Goal: Transaction & Acquisition: Purchase product/service

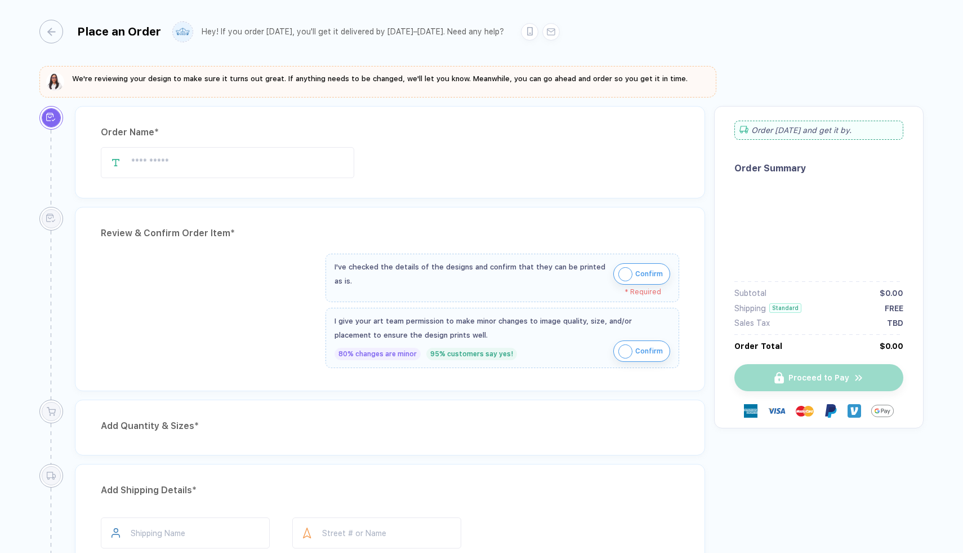
type input "**********"
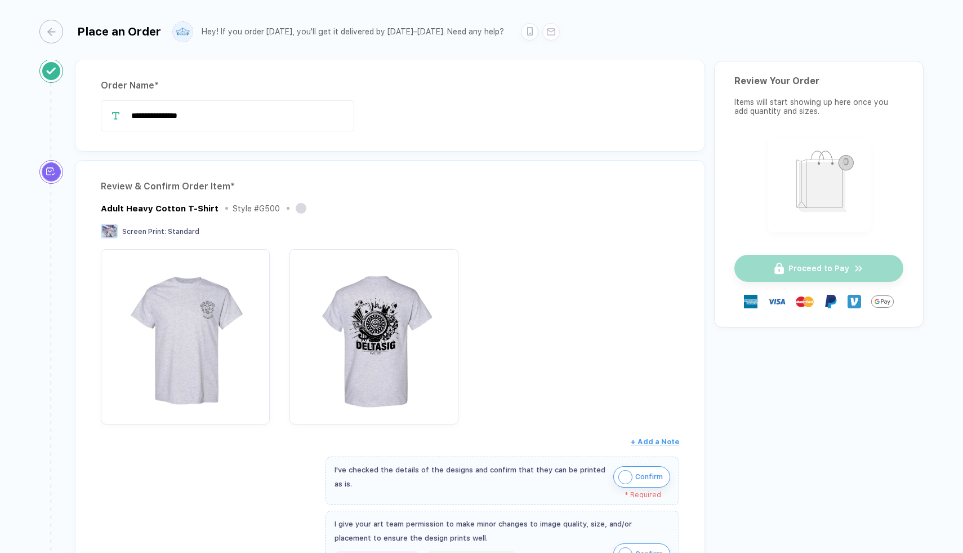
scroll to position [50, 0]
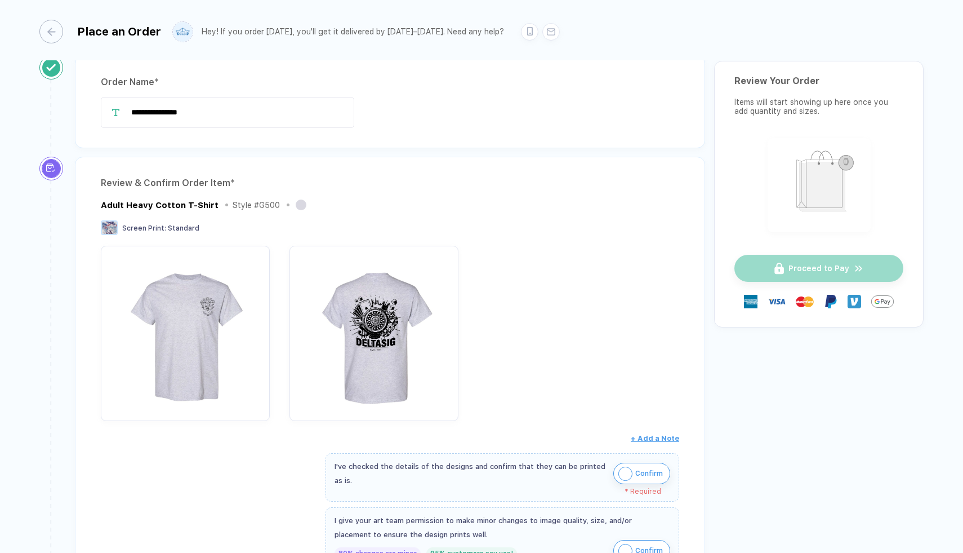
click at [625, 474] on img "button" at bounding box center [625, 473] width 14 height 14
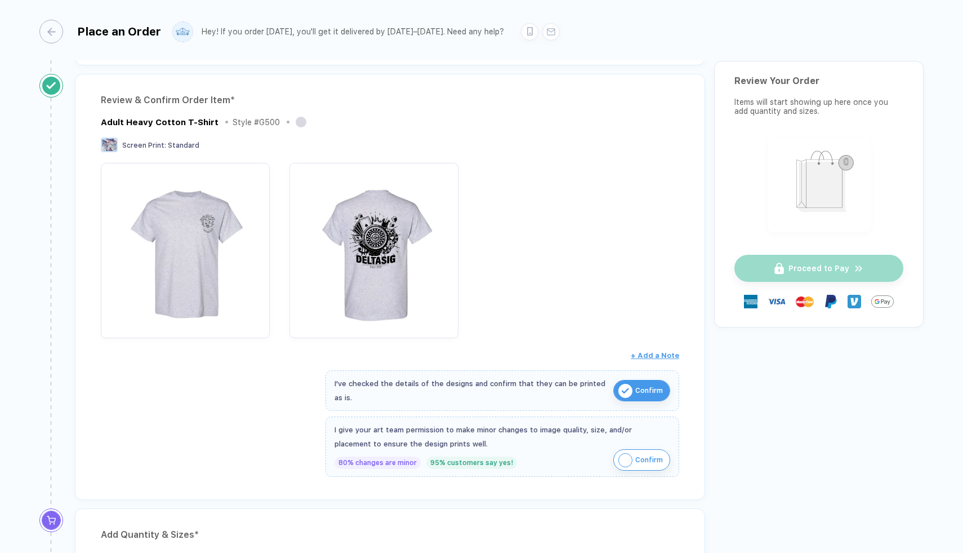
scroll to position [133, 0]
click at [625, 455] on img "button" at bounding box center [625, 459] width 14 height 14
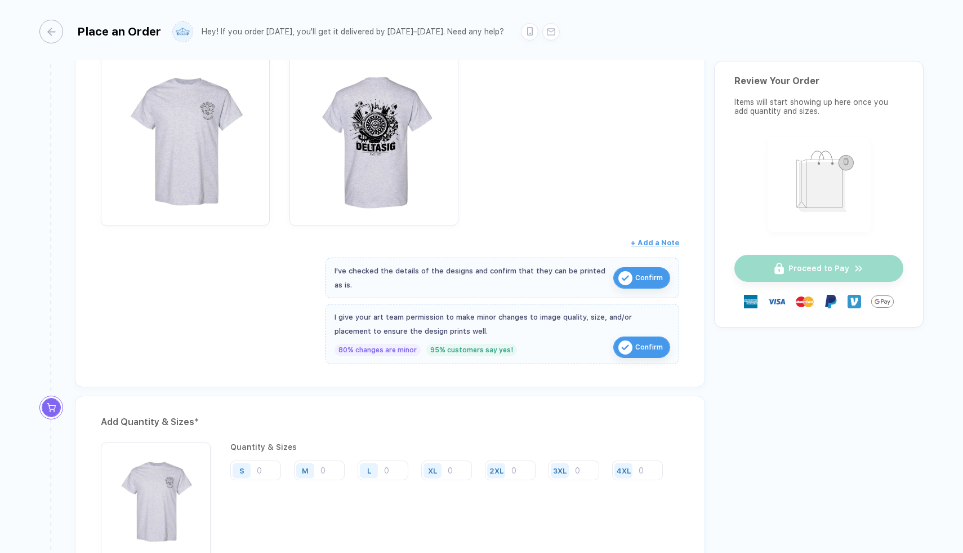
scroll to position [0, 0]
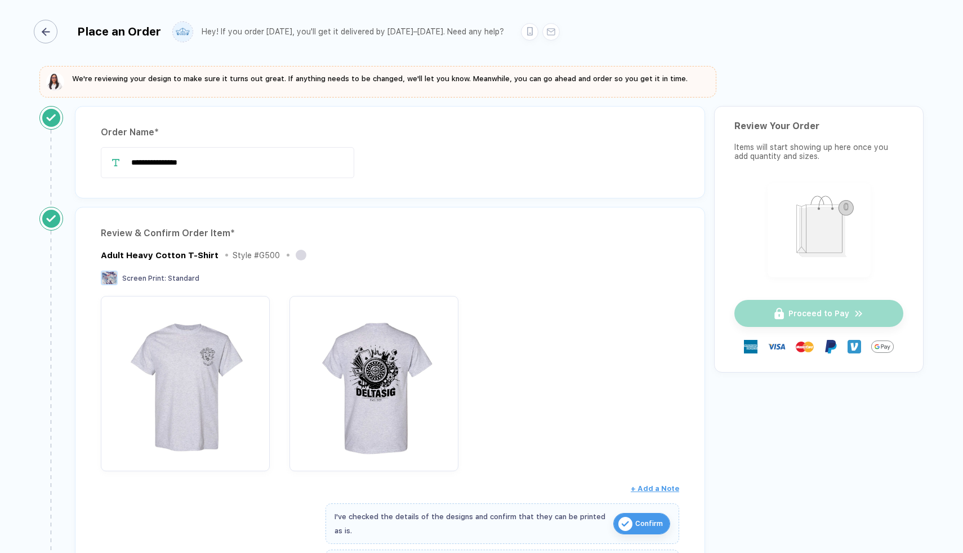
click at [45, 41] on div "button" at bounding box center [46, 32] width 24 height 24
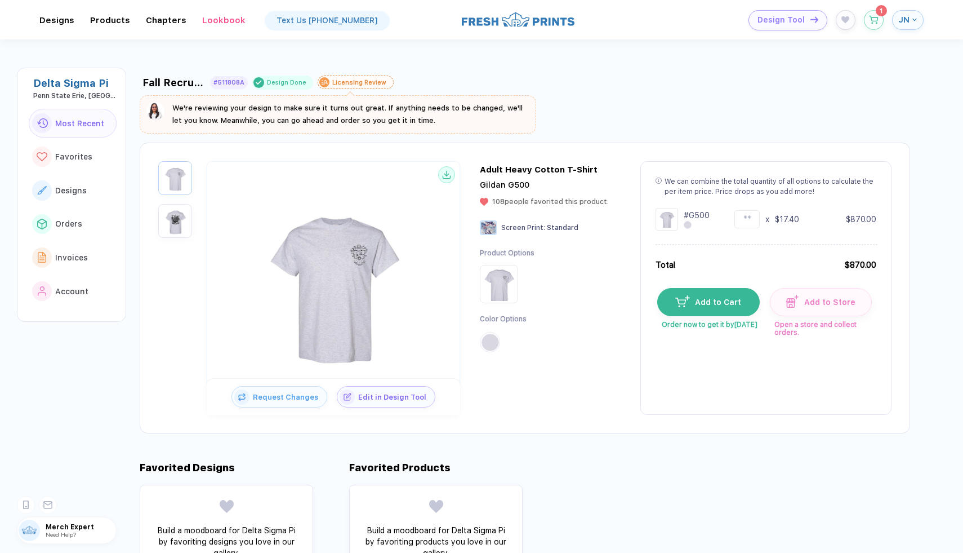
click at [683, 391] on div "We can combine the total quantity of all options to calculate the per item pric…" at bounding box center [765, 287] width 251 height 253
click at [309, 296] on img at bounding box center [333, 282] width 180 height 180
click at [744, 221] on input "**" at bounding box center [746, 219] width 25 height 18
type input "*"
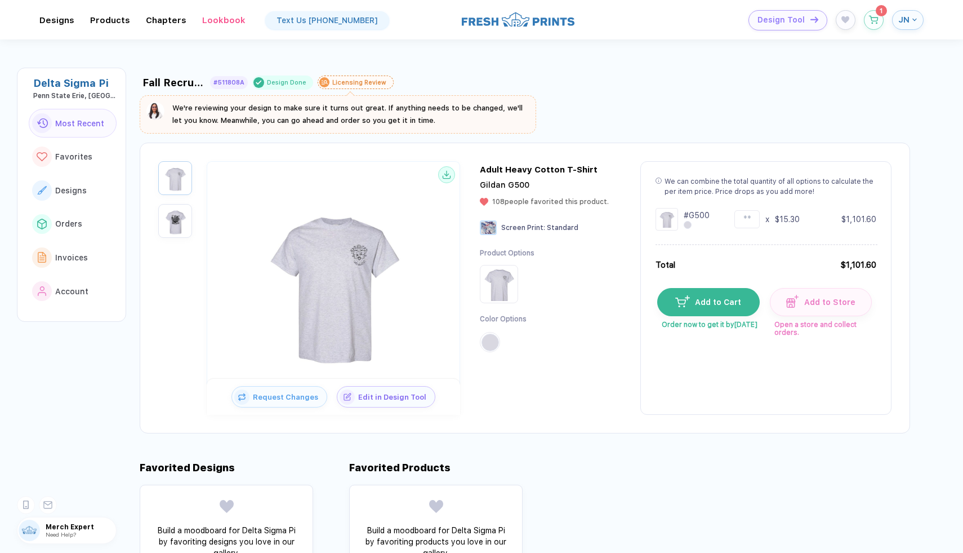
type input "*"
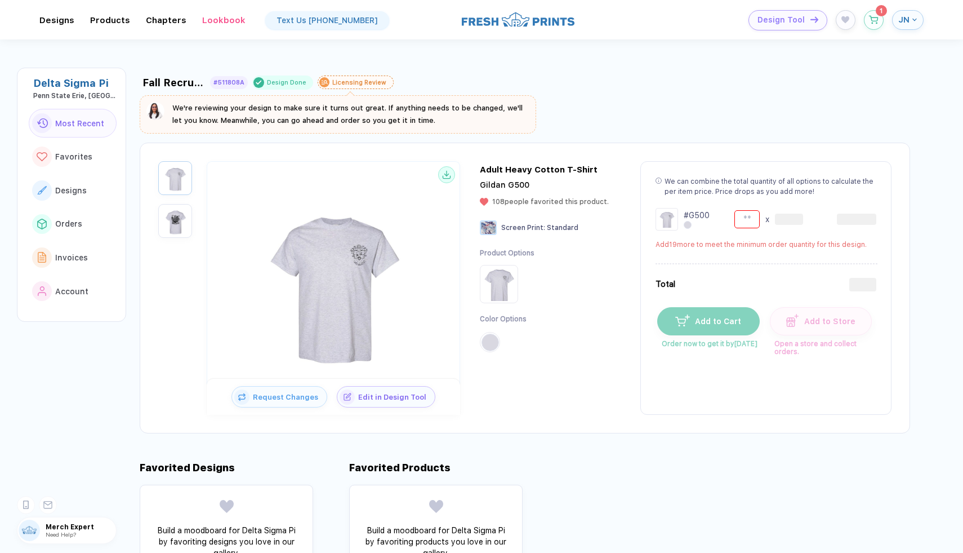
type input "**"
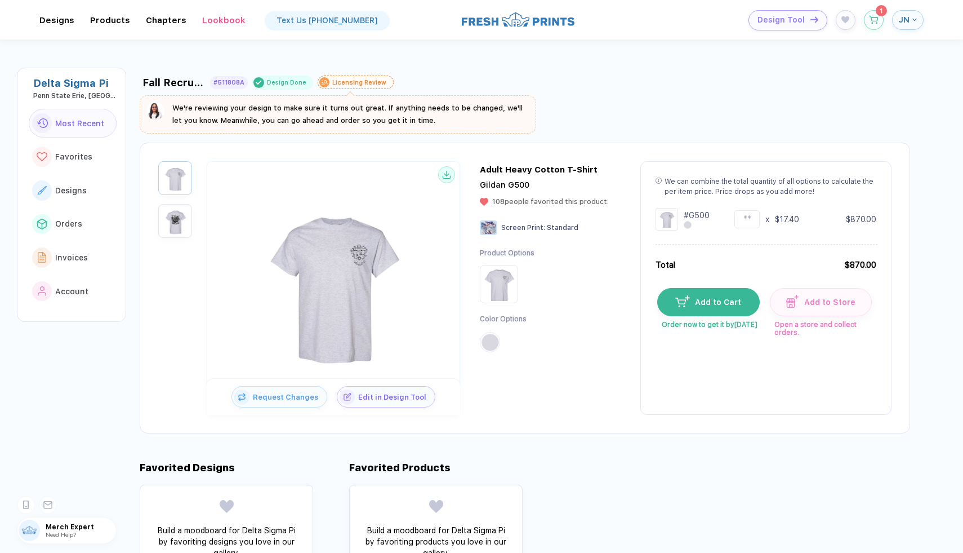
click at [177, 224] on img "button" at bounding box center [175, 221] width 28 height 28
click at [177, 172] on img "button" at bounding box center [175, 178] width 28 height 28
click at [179, 221] on img "button" at bounding box center [175, 221] width 28 height 28
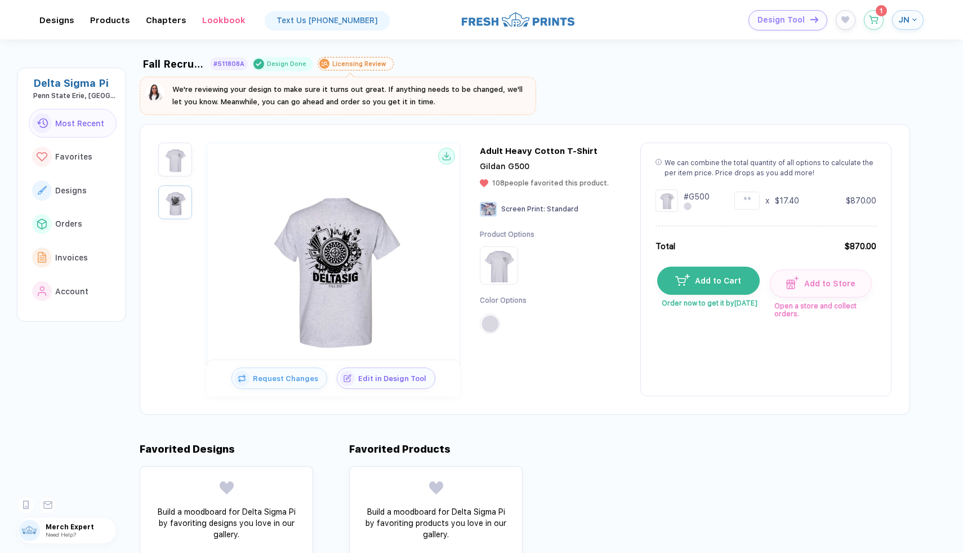
scroll to position [19, 0]
click at [687, 278] on img "button" at bounding box center [682, 278] width 14 height 11
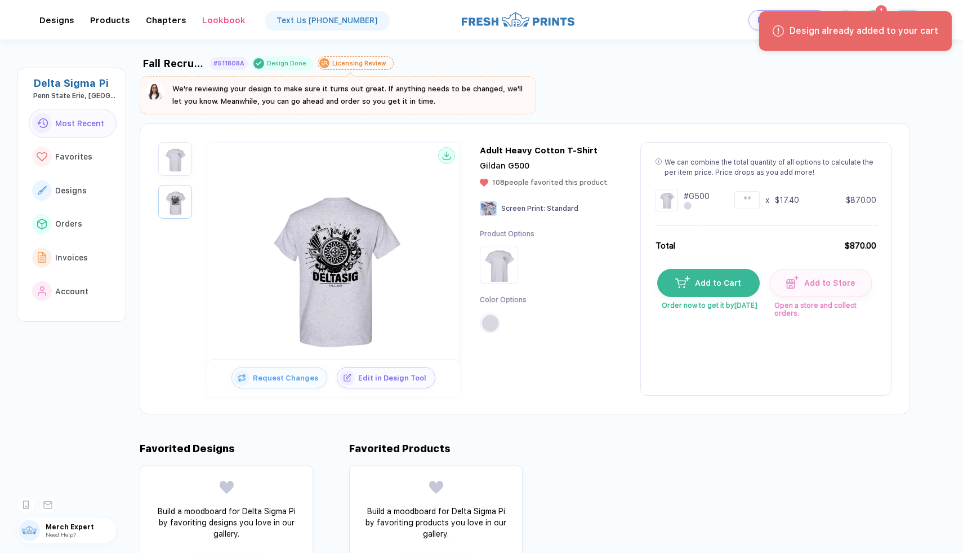
click at [797, 97] on div "Fall Recruitment #511808A Design Done Licensing Review We're reviewing your des…" at bounding box center [525, 83] width 771 height 63
click at [862, 21] on div "Design already added to your cart" at bounding box center [855, 30] width 193 height 39
click at [882, 16] on div "Design already added to your cart" at bounding box center [855, 30] width 193 height 39
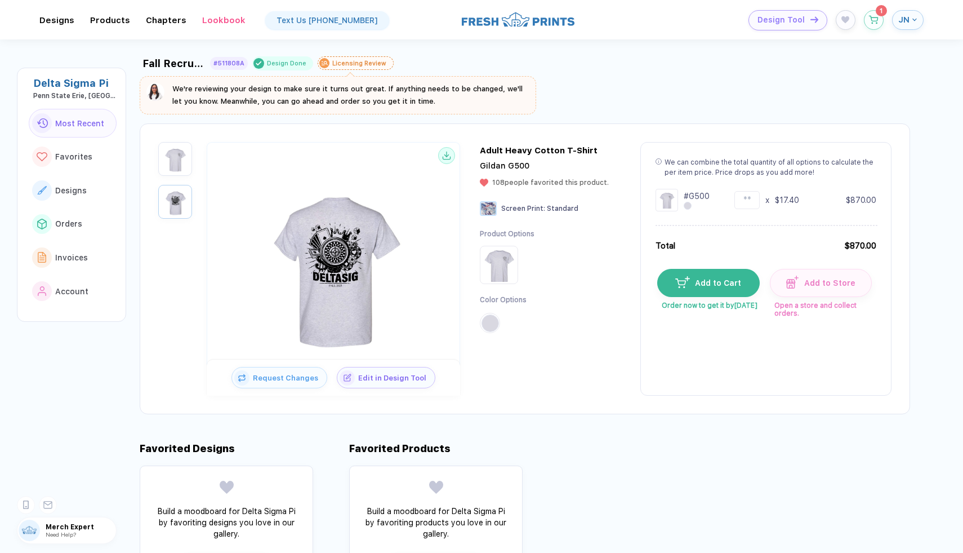
click at [876, 19] on div "Design already added to your cart" at bounding box center [855, 30] width 197 height 42
click at [872, 20] on circle "button" at bounding box center [872, 20] width 1 height 1
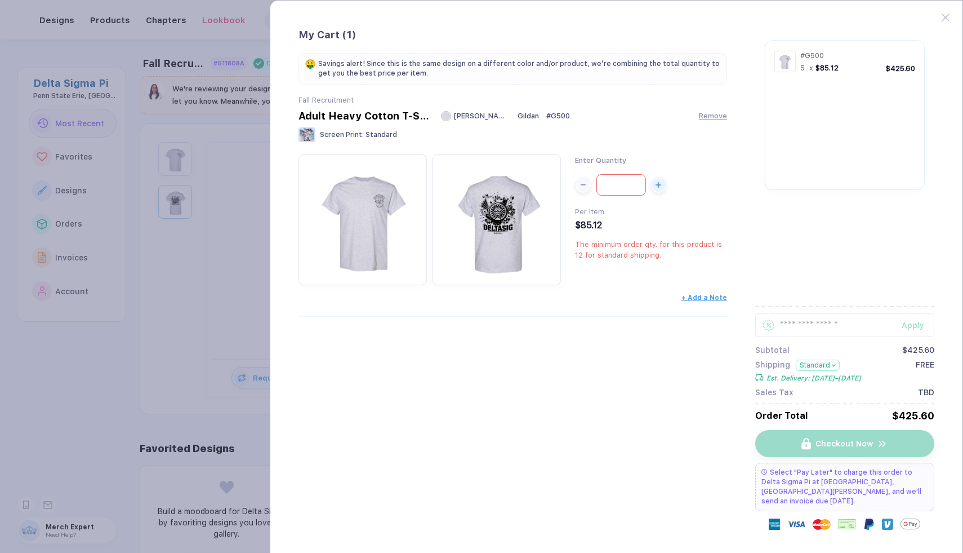
click at [626, 190] on input "*" at bounding box center [621, 184] width 50 height 21
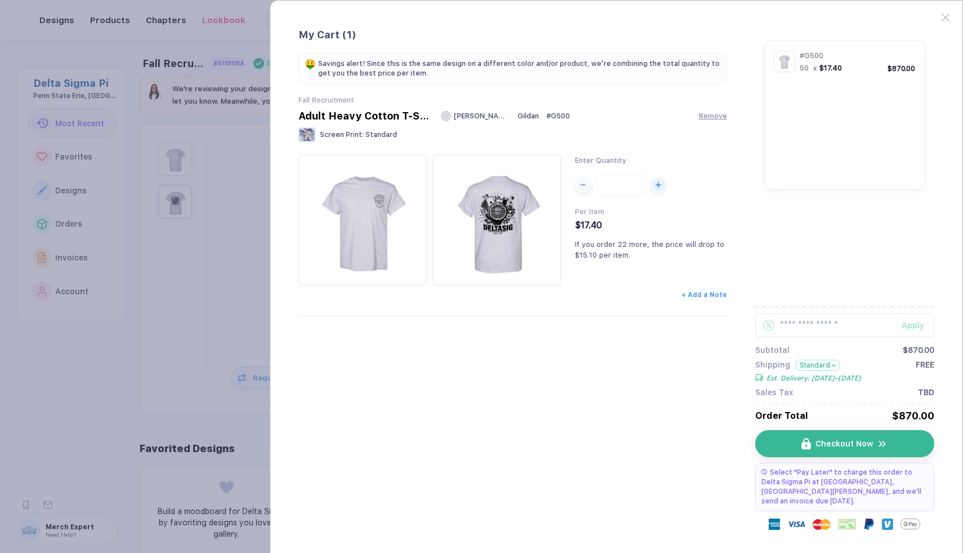
type input "**"
click at [696, 298] on span "+ Add a Note" at bounding box center [705, 295] width 46 height 8
click at [685, 299] on textarea at bounding box center [513, 311] width 429 height 37
click at [800, 441] on button "Checkout Now" at bounding box center [849, 443] width 179 height 27
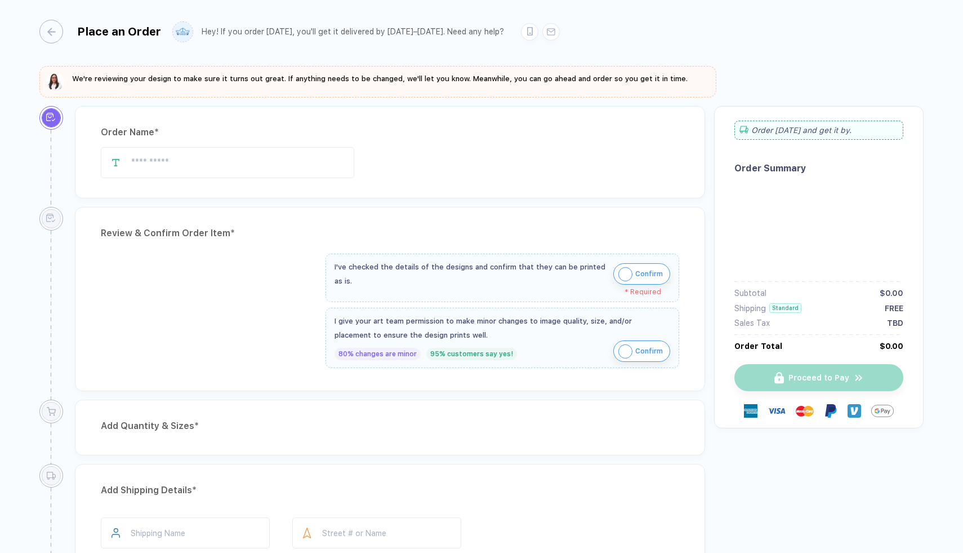
type input "**********"
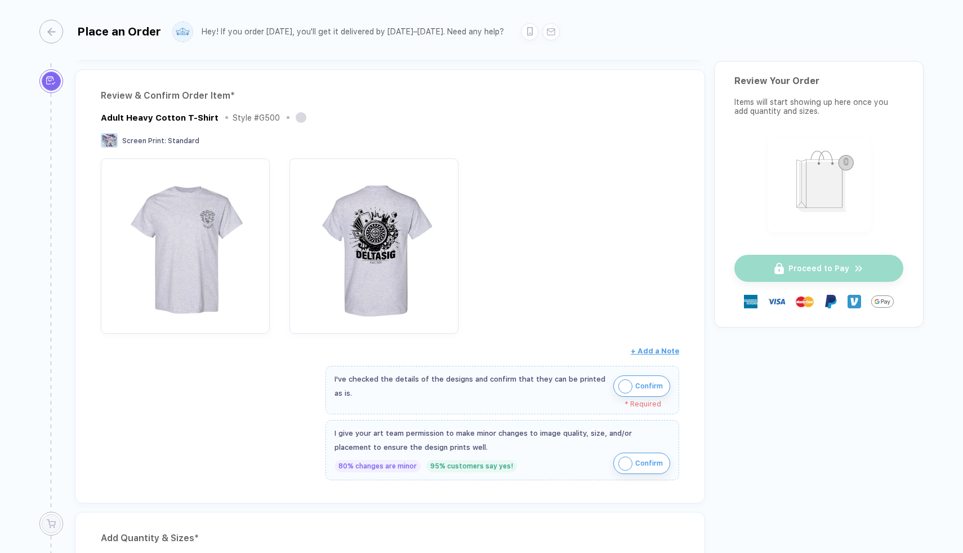
scroll to position [139, 0]
click at [625, 385] on img "button" at bounding box center [625, 385] width 14 height 14
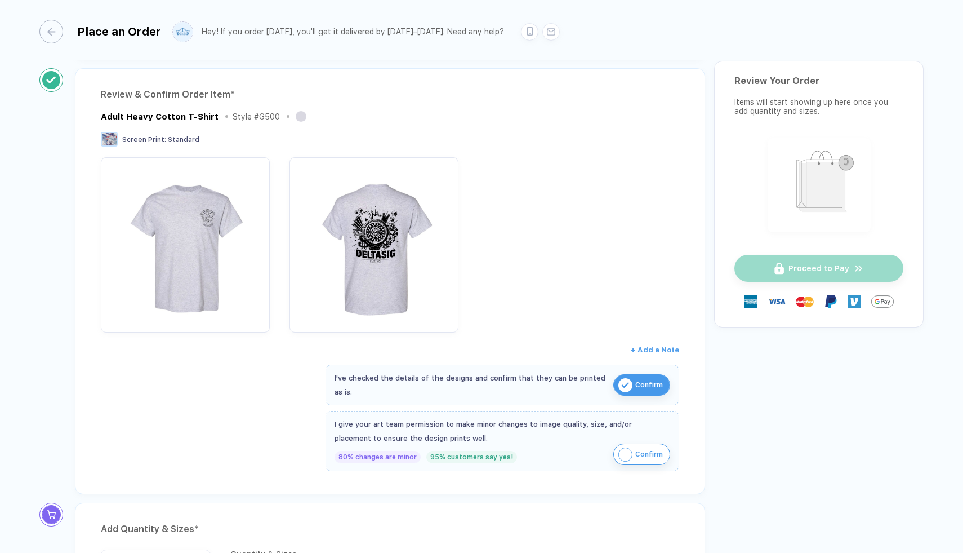
click at [635, 449] on span "Confirm" at bounding box center [649, 454] width 28 height 18
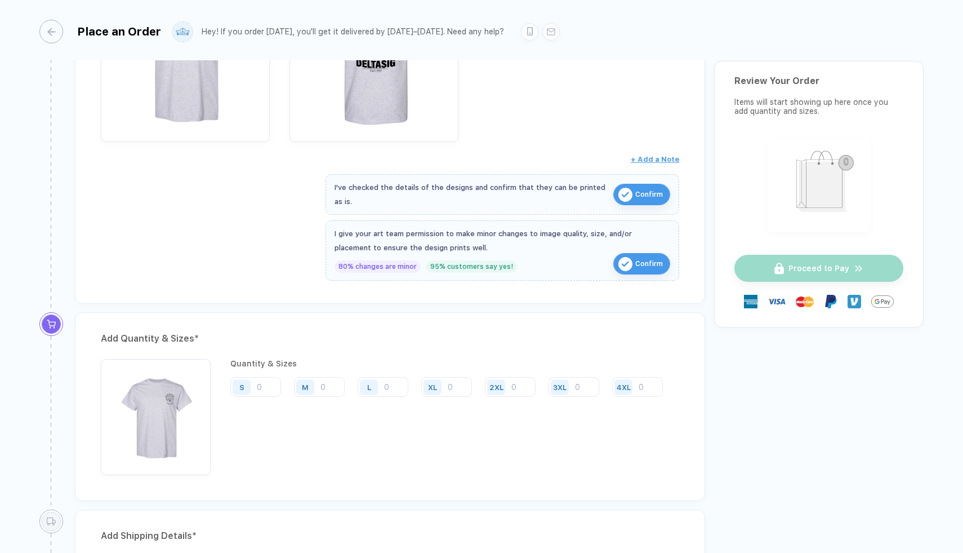
scroll to position [368, 0]
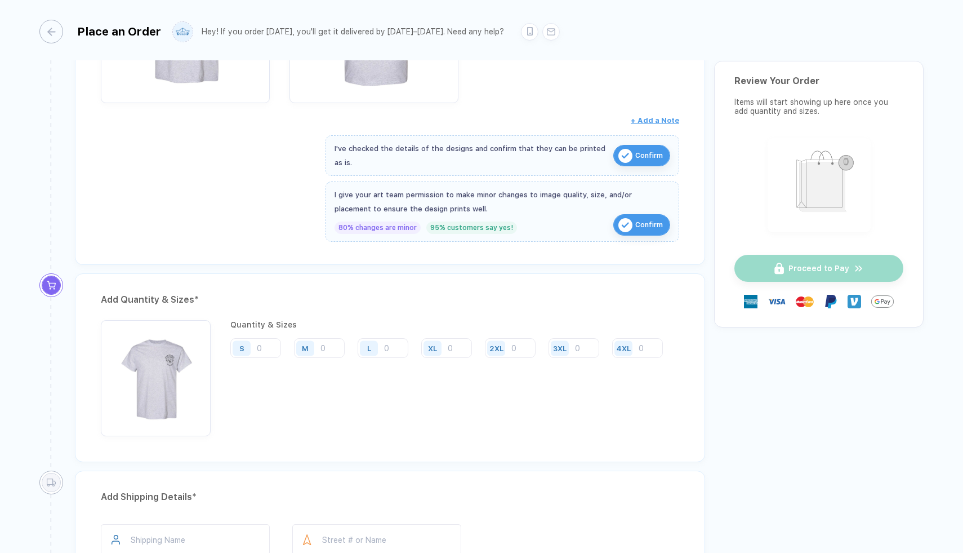
click at [356, 358] on div "Quantity & Sizes S M L XL 2XL 3XL 4XL" at bounding box center [450, 378] width 441 height 116
click at [380, 346] on div "L" at bounding box center [371, 348] width 26 height 20
click at [380, 345] on div "L" at bounding box center [371, 348] width 26 height 20
click at [267, 344] on input "number" at bounding box center [255, 348] width 51 height 20
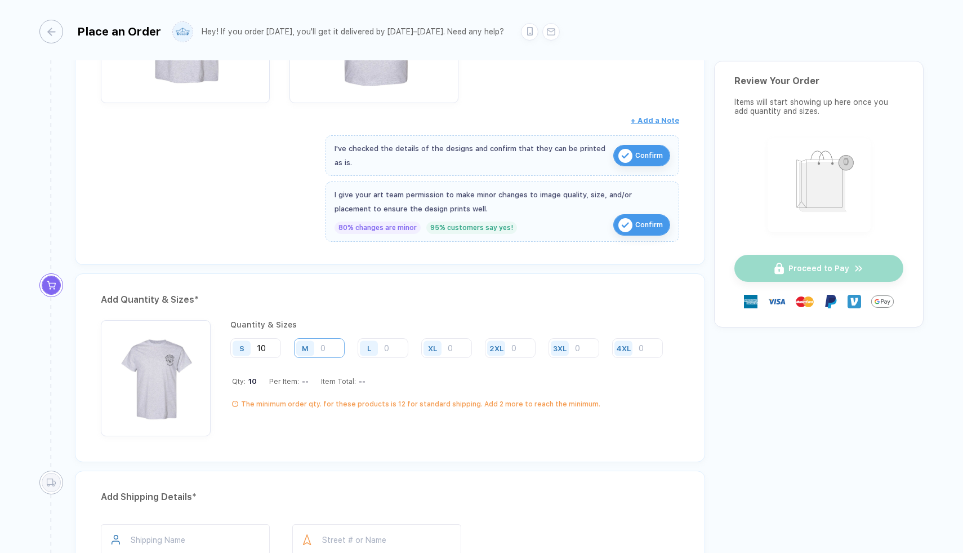
type input "10"
click at [329, 346] on input "number" at bounding box center [319, 348] width 51 height 20
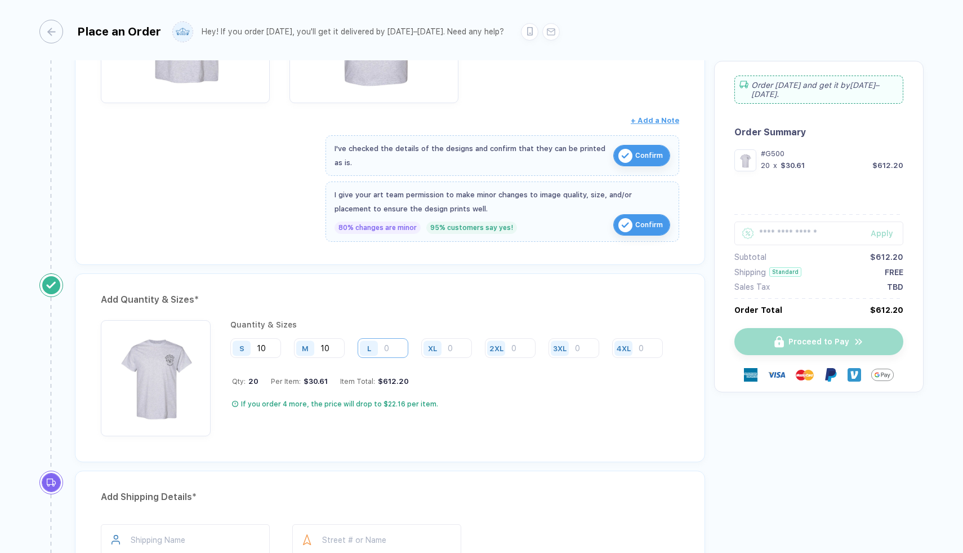
type input "10"
click at [394, 346] on input "number" at bounding box center [383, 348] width 51 height 20
type input "10"
click at [452, 343] on input "number" at bounding box center [446, 348] width 51 height 20
type input "10"
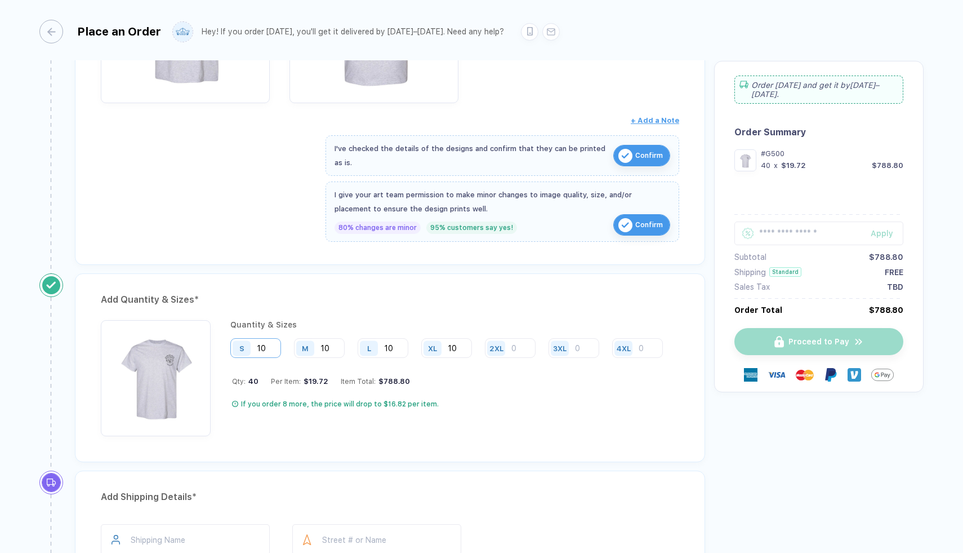
click at [266, 345] on input "10" at bounding box center [255, 348] width 51 height 20
type input "1"
type input "5"
click at [518, 349] on input "number" at bounding box center [510, 348] width 51 height 20
click at [337, 346] on input "10" at bounding box center [319, 348] width 51 height 20
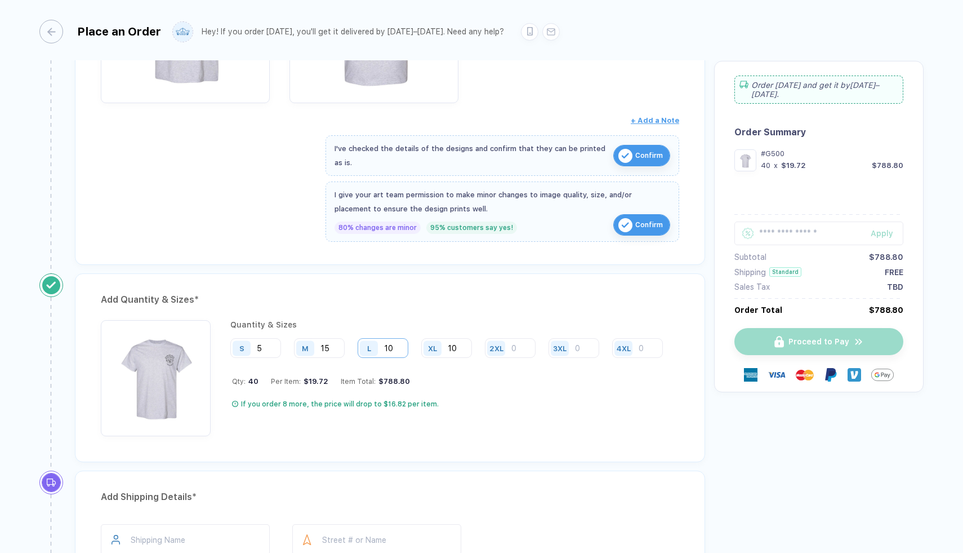
type input "15"
click at [398, 349] on input "10" at bounding box center [383, 348] width 51 height 20
type input "15"
click at [453, 344] on input "10" at bounding box center [446, 348] width 51 height 20
type input "1"
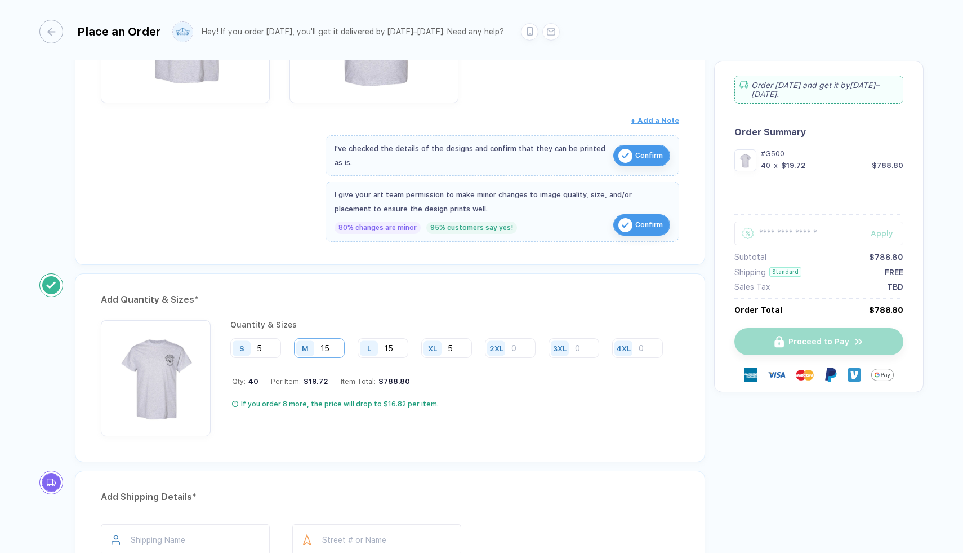
type input "5"
click at [339, 351] on input "15" at bounding box center [319, 348] width 51 height 20
click at [460, 348] on input "5" at bounding box center [446, 348] width 51 height 20
type input "8"
click at [340, 350] on input "15" at bounding box center [319, 348] width 51 height 20
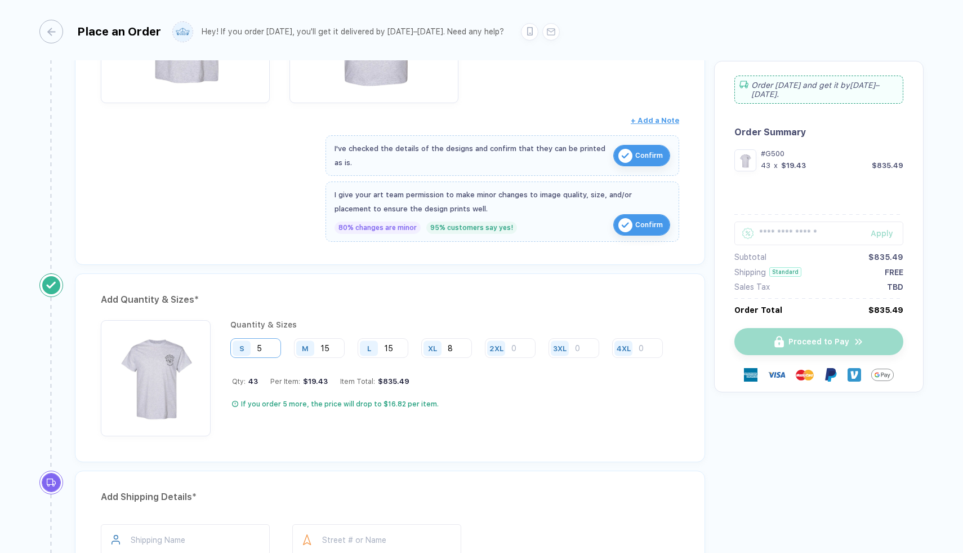
click at [269, 349] on input "5" at bounding box center [255, 348] width 51 height 20
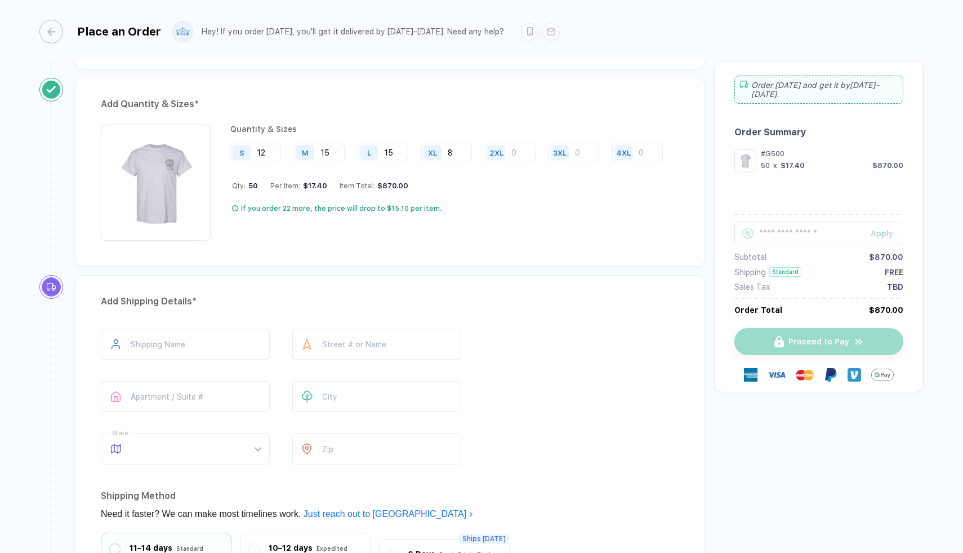
scroll to position [564, 0]
type input "12"
click at [221, 348] on input "text" at bounding box center [185, 342] width 169 height 31
type input "**********"
click at [335, 347] on input "text" at bounding box center [376, 342] width 169 height 31
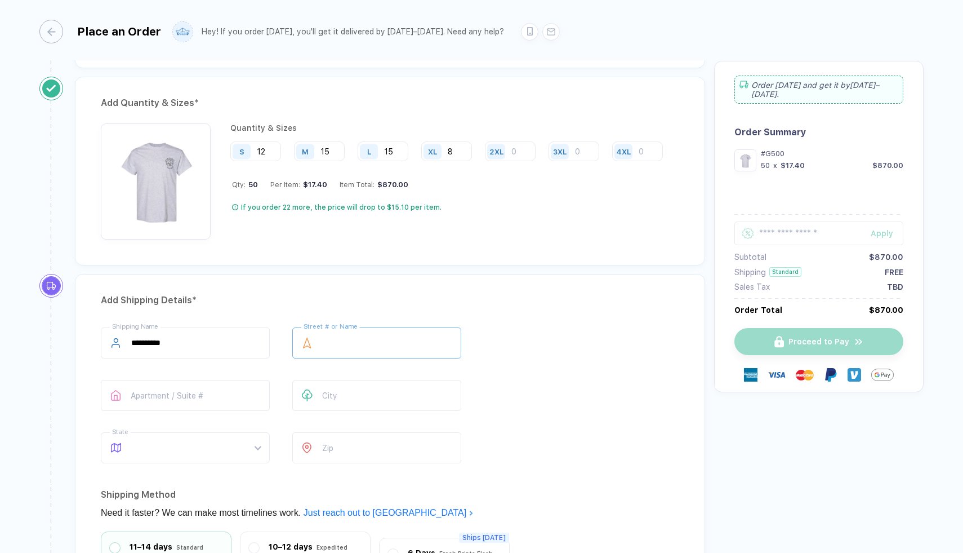
type input "**********"
type input "****"
type input "**********"
type input "*****"
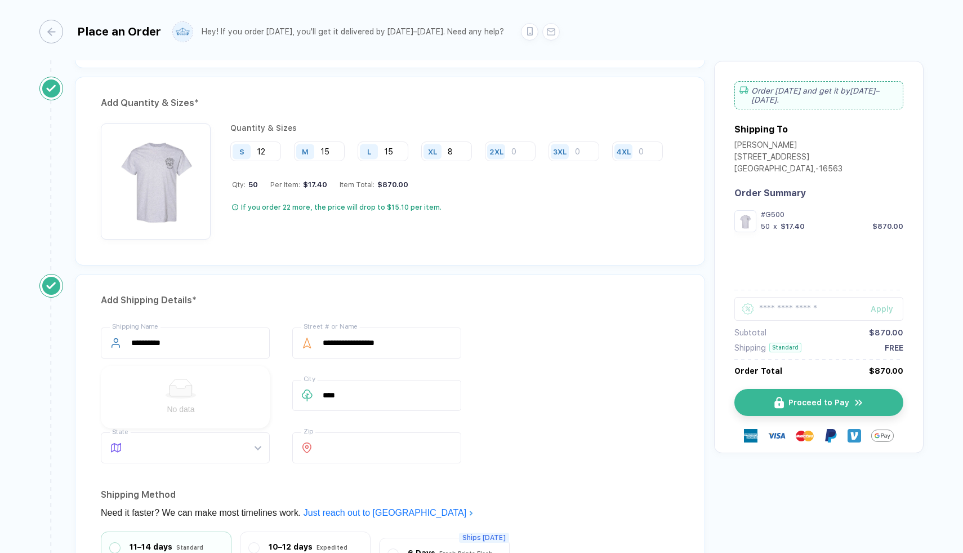
click at [484, 375] on div "**********" at bounding box center [390, 397] width 578 height 140
click at [219, 410] on div "Apartment / Suite #" at bounding box center [185, 397] width 169 height 35
click at [219, 400] on input "text" at bounding box center [185, 395] width 169 height 31
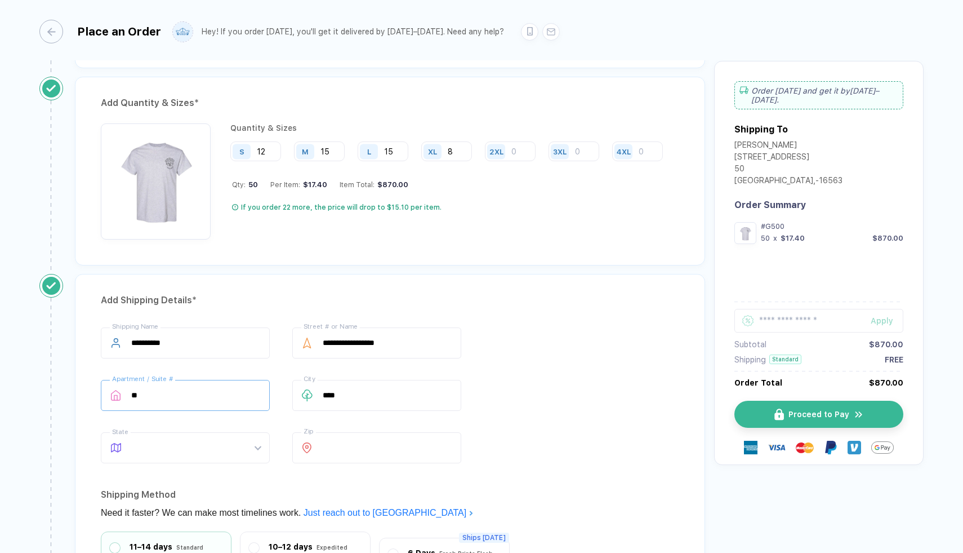
type input "*"
type input "**********"
click at [536, 371] on div "**********" at bounding box center [390, 397] width 578 height 140
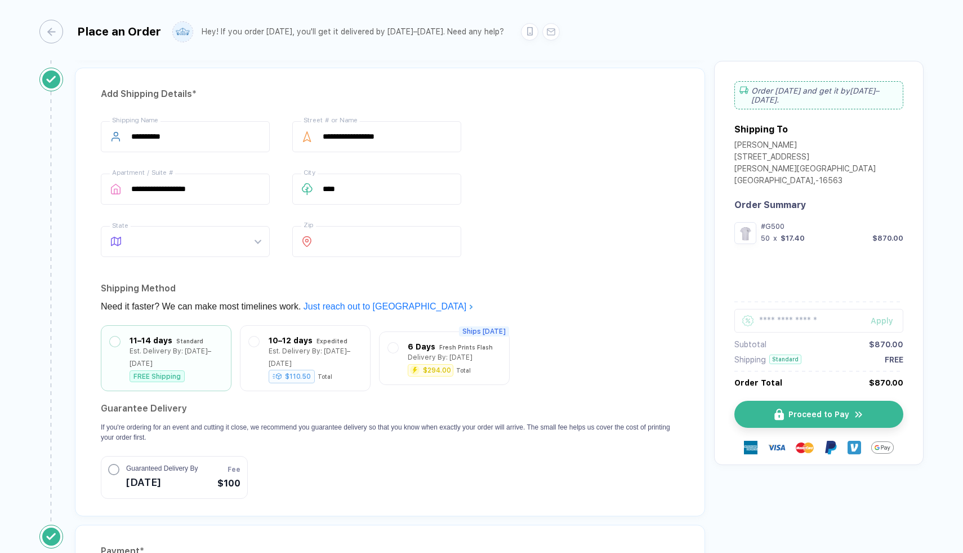
scroll to position [776, 0]
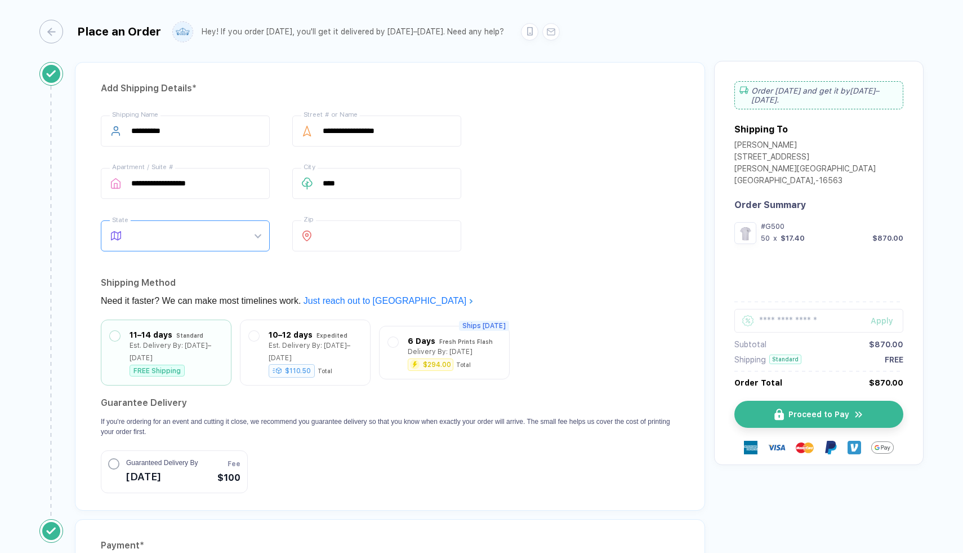
click at [228, 239] on span at bounding box center [196, 236] width 130 height 30
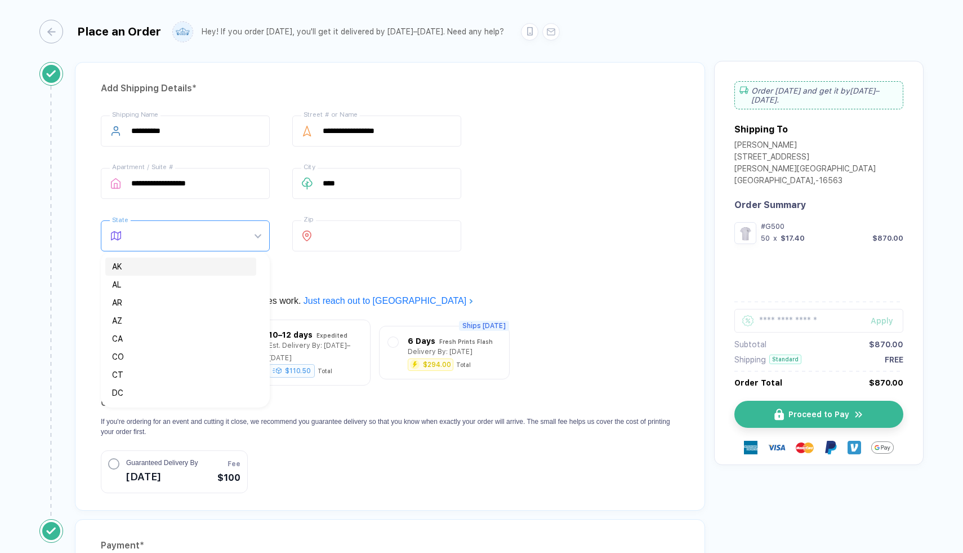
type input "*"
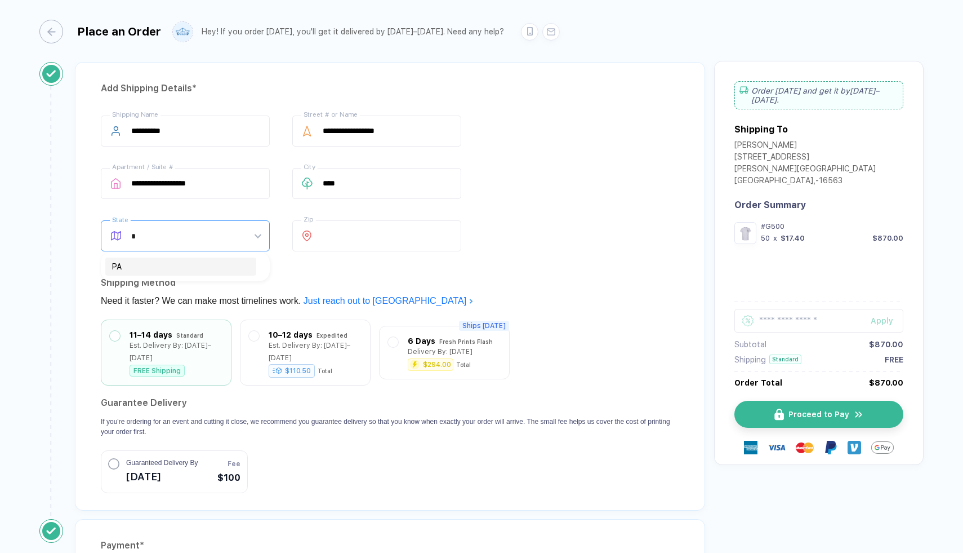
click at [157, 271] on div "PA" at bounding box center [180, 266] width 137 height 12
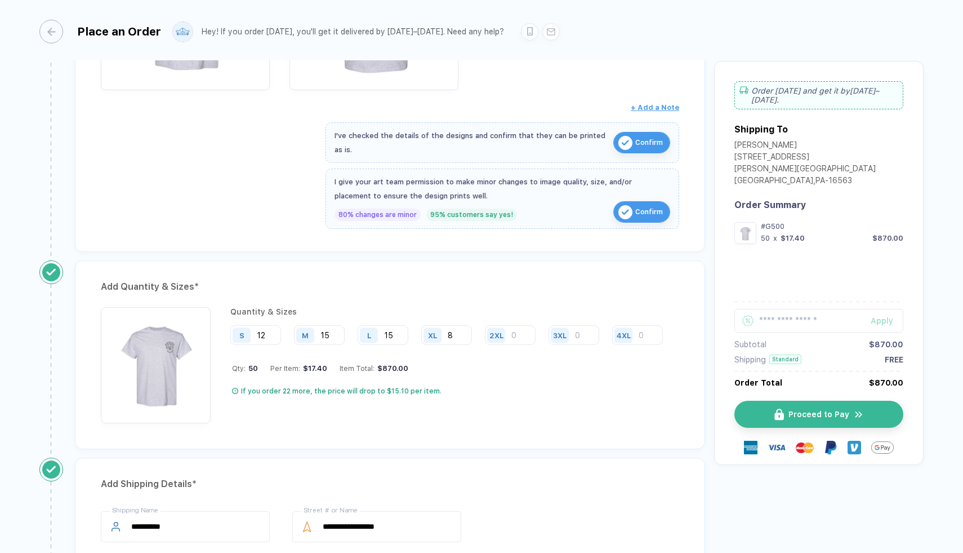
scroll to position [371, 0]
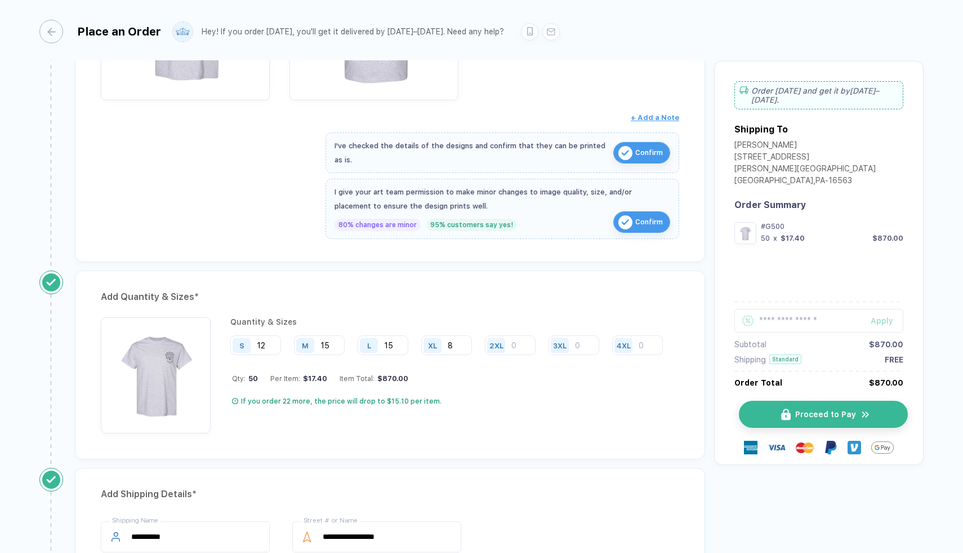
click at [789, 403] on button "Proceed to Pay" at bounding box center [823, 413] width 169 height 27
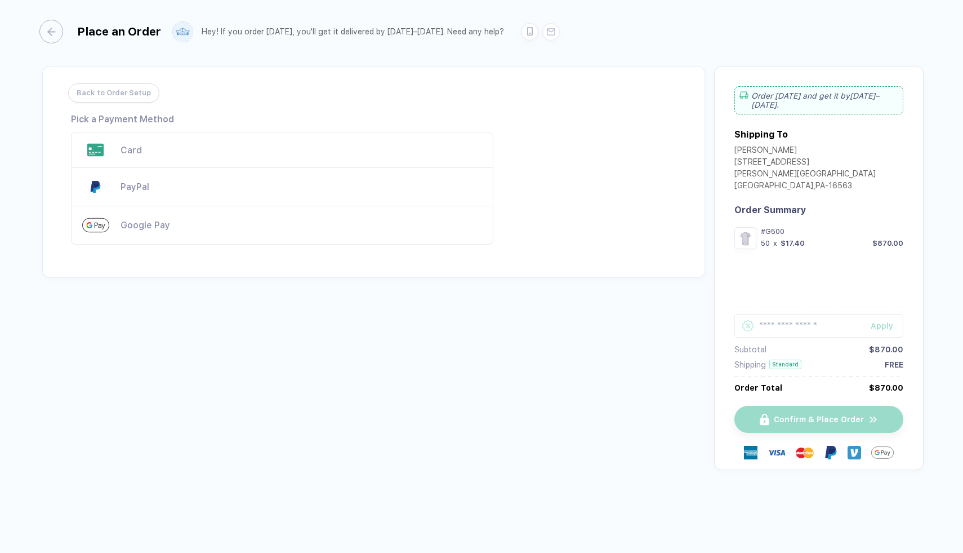
click at [130, 152] on div "Card" at bounding box center [302, 150] width 362 height 11
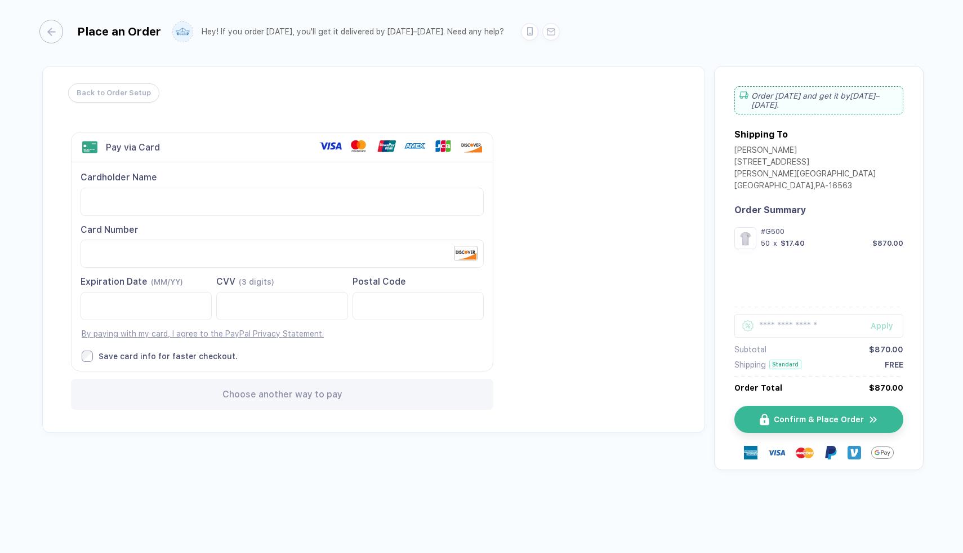
click at [529, 283] on div "Back to Order Setup Visa MasterCard Union Pay American Express JCB Discover Din…" at bounding box center [373, 249] width 663 height 367
click at [814, 407] on button "Confirm & Place Order" at bounding box center [823, 419] width 169 height 27
